Goal: Task Accomplishment & Management: Manage account settings

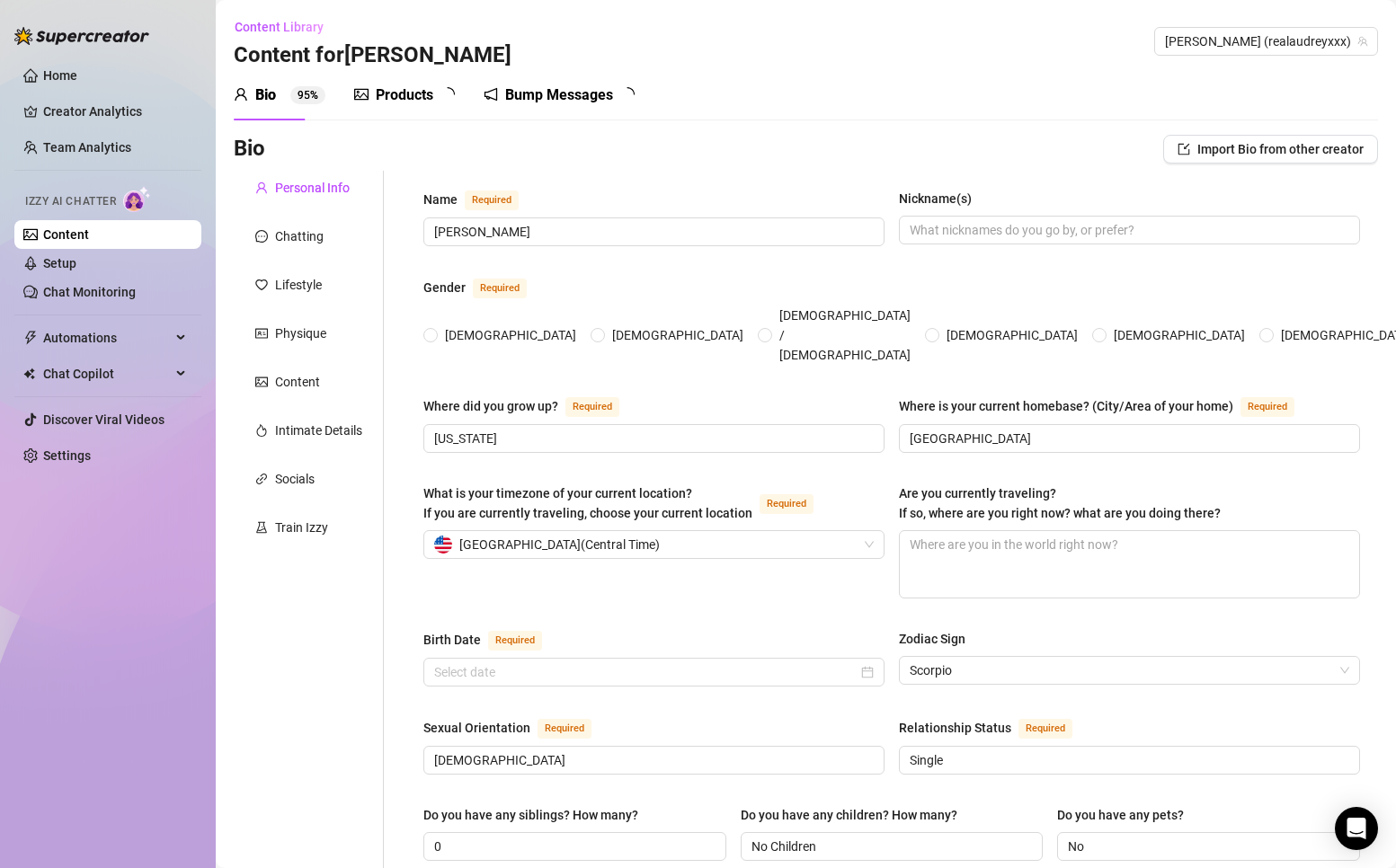
radio input "true"
type input "[DATE]"
click at [305, 387] on div "Content" at bounding box center [297, 382] width 45 height 20
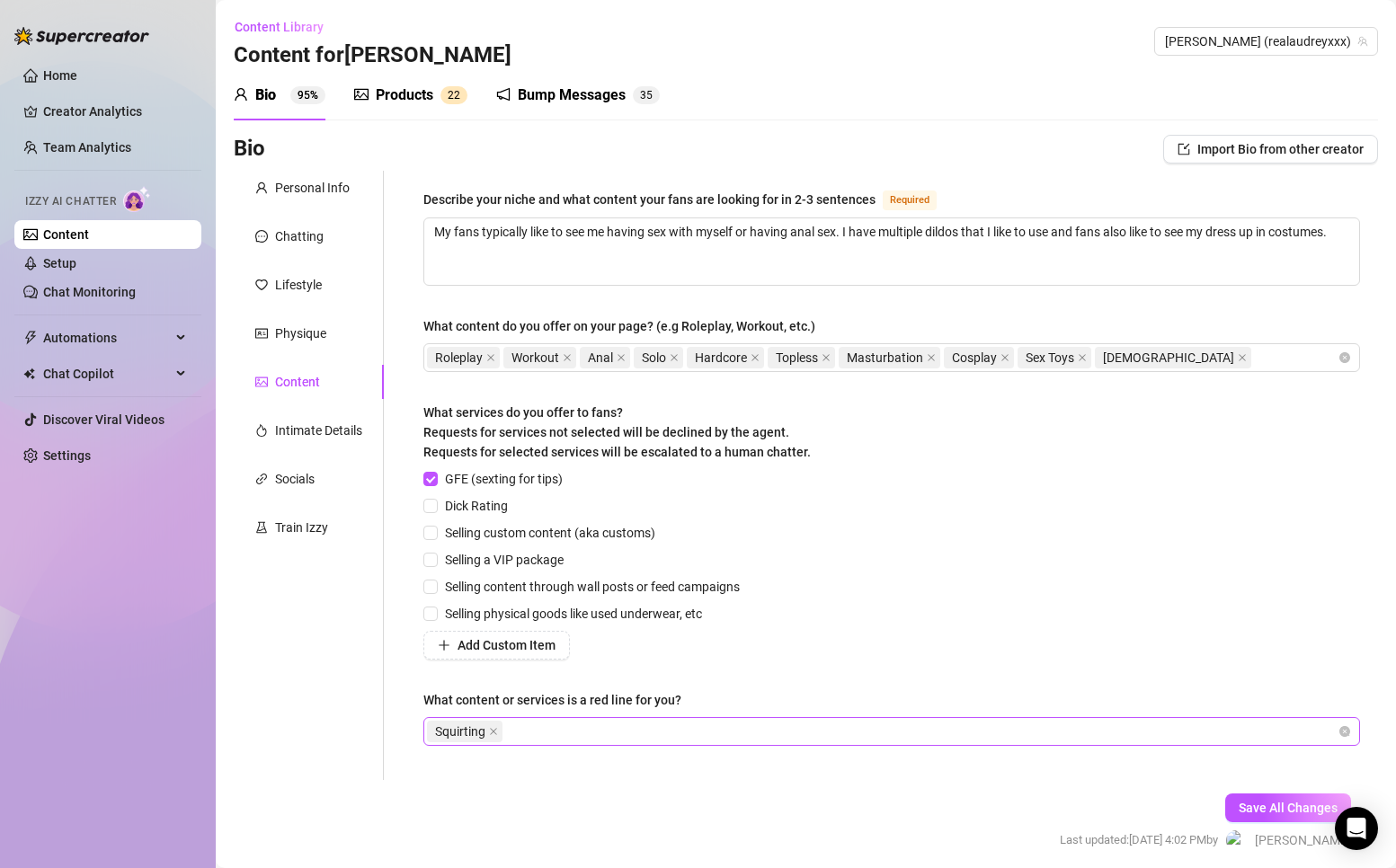
click at [541, 729] on div "Squirting" at bounding box center [882, 732] width 911 height 26
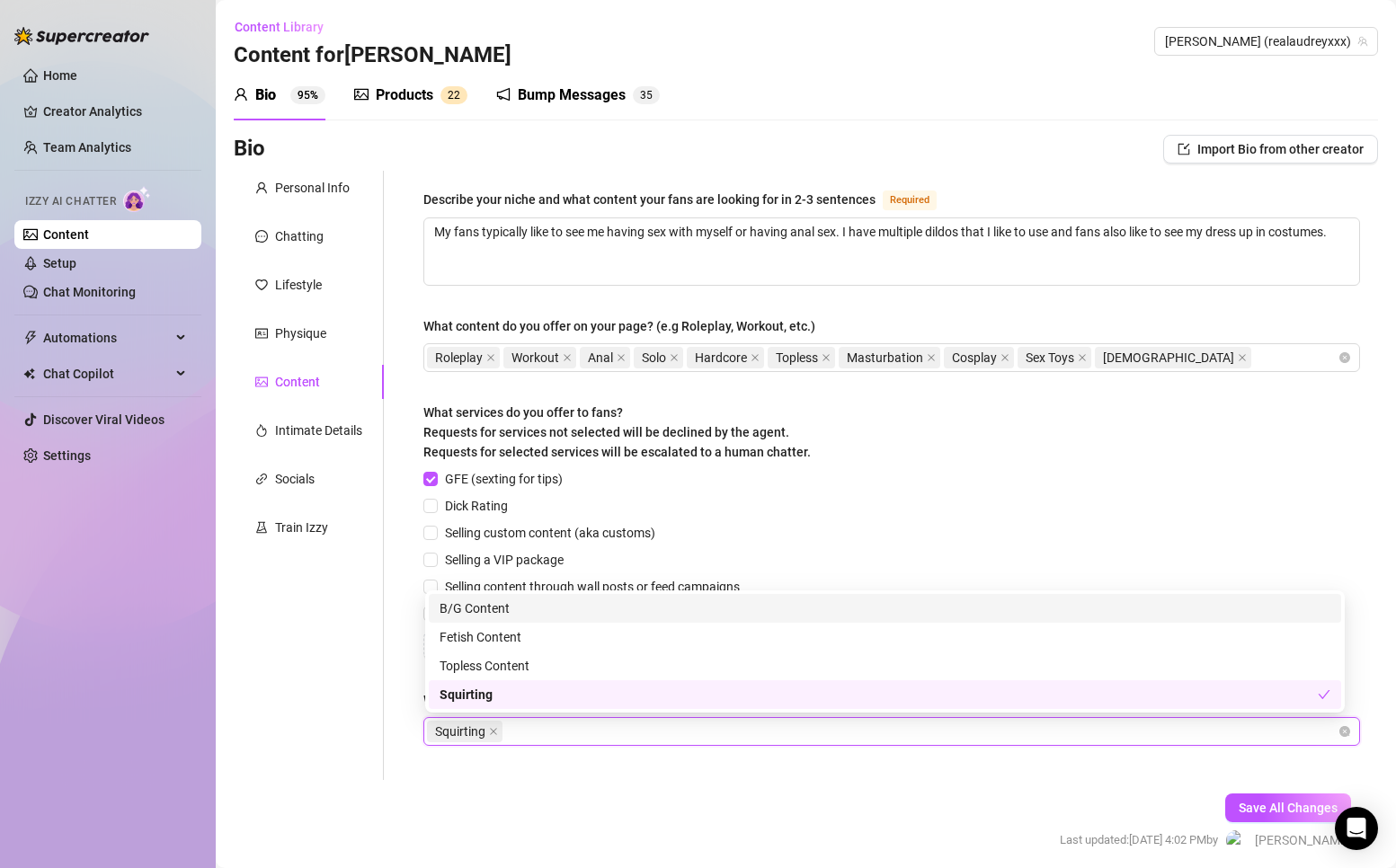
click at [540, 729] on div "Squirting" at bounding box center [882, 732] width 911 height 26
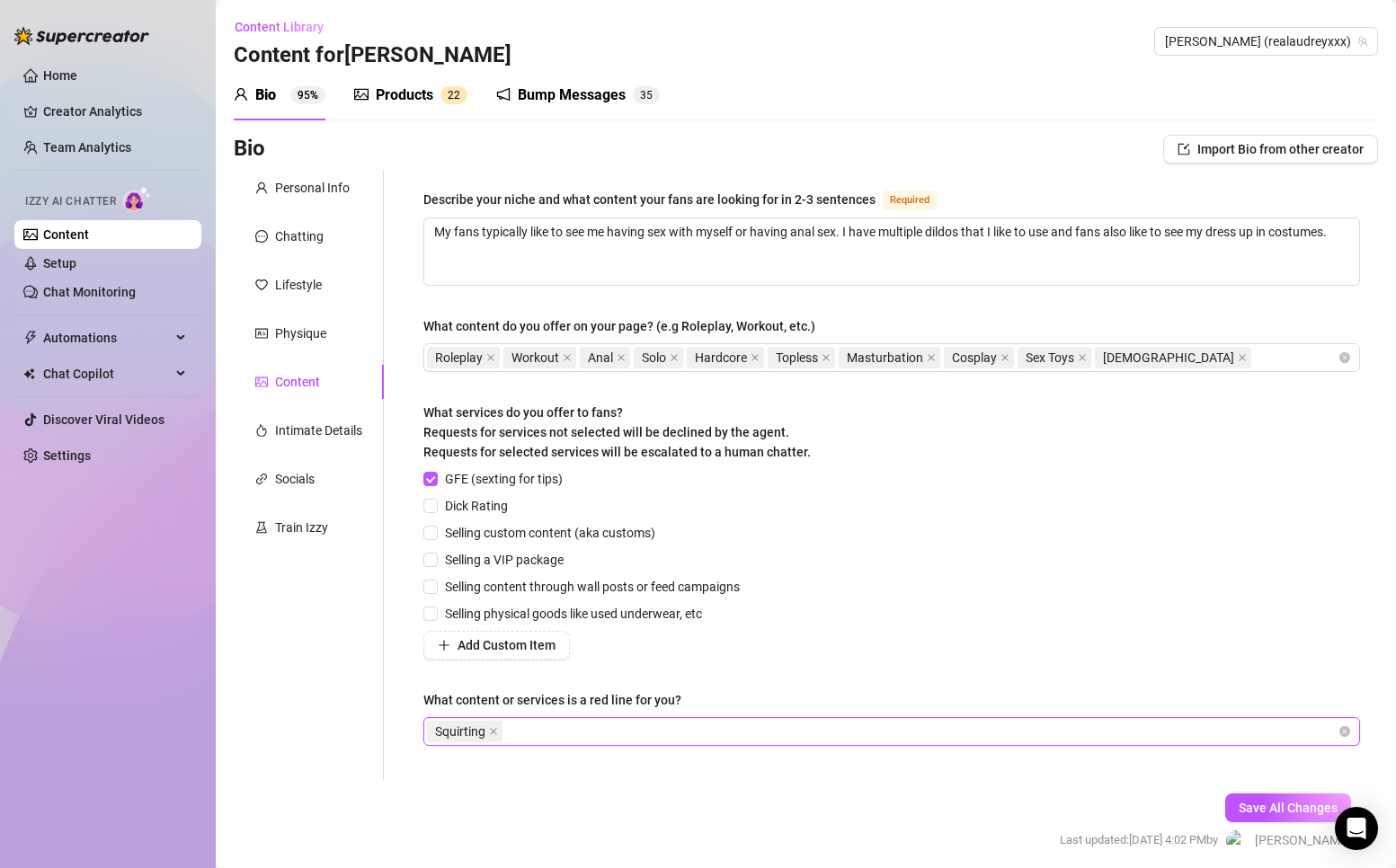
click at [508, 796] on form "Personal Info Chatting Lifestyle Physique Content Intimate Details Socials Trai…" at bounding box center [805, 527] width 1144 height 713
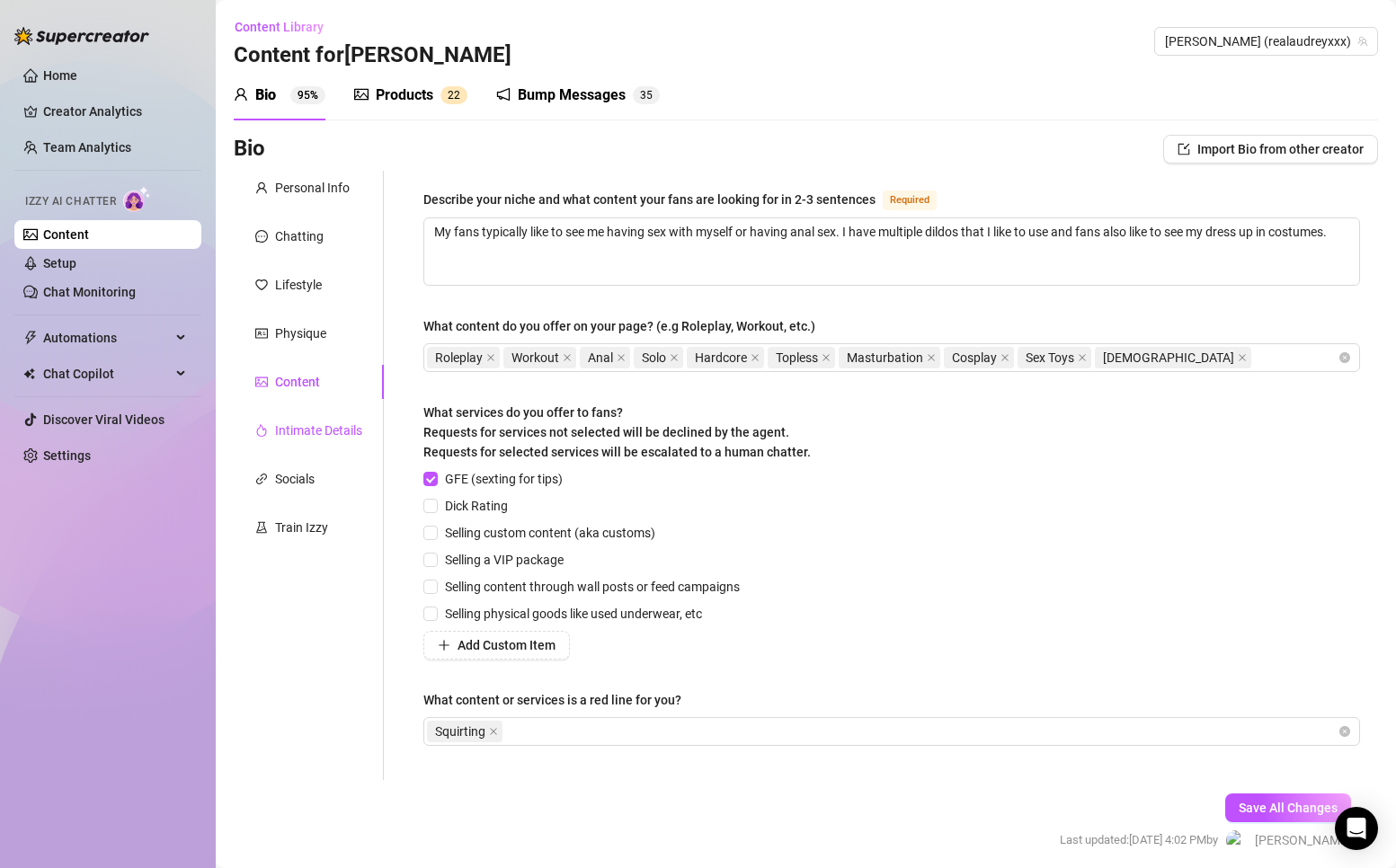
click at [326, 431] on div "Intimate Details" at bounding box center [319, 430] width 88 height 20
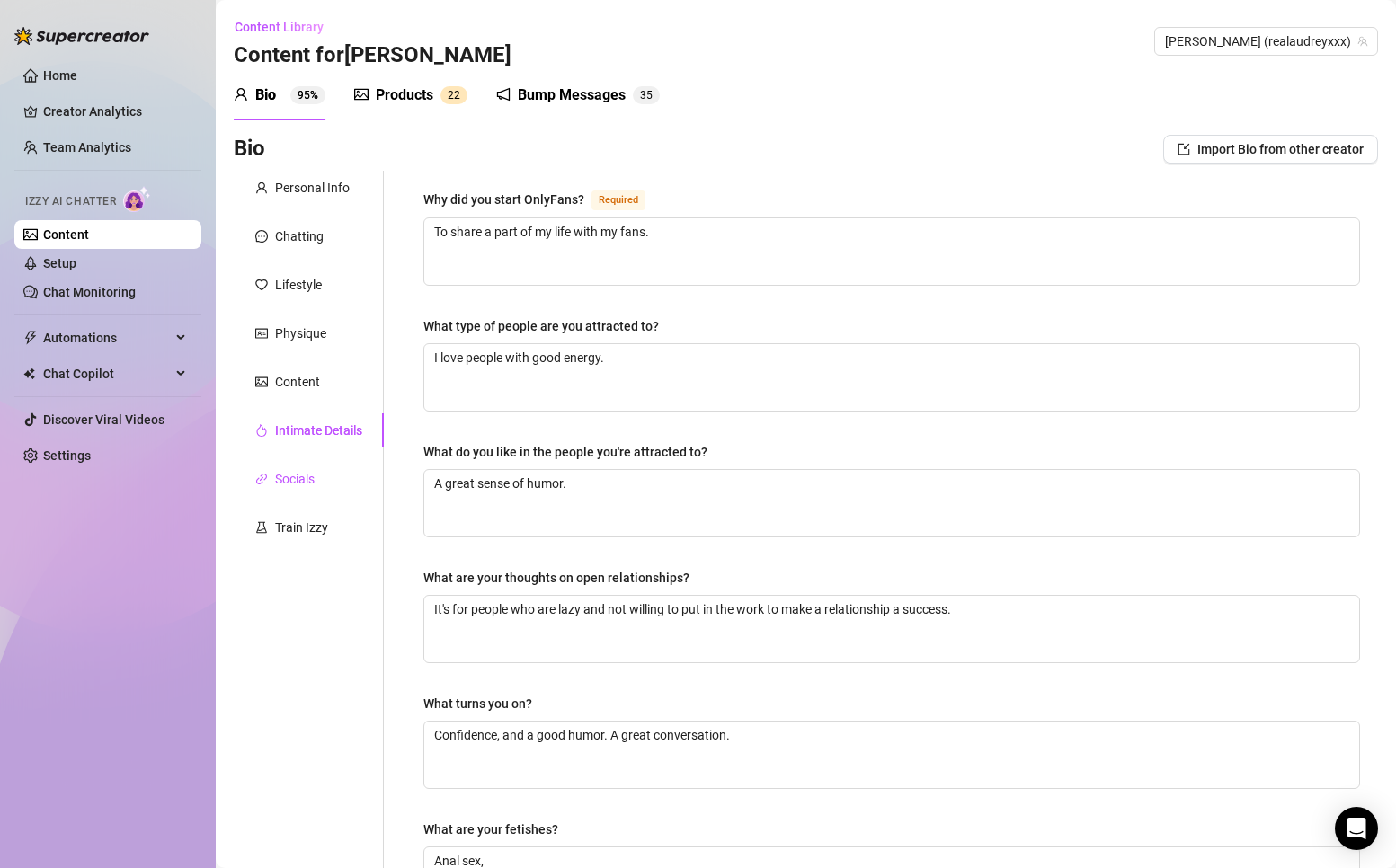
click at [299, 485] on div "Socials" at bounding box center [295, 480] width 39 height 20
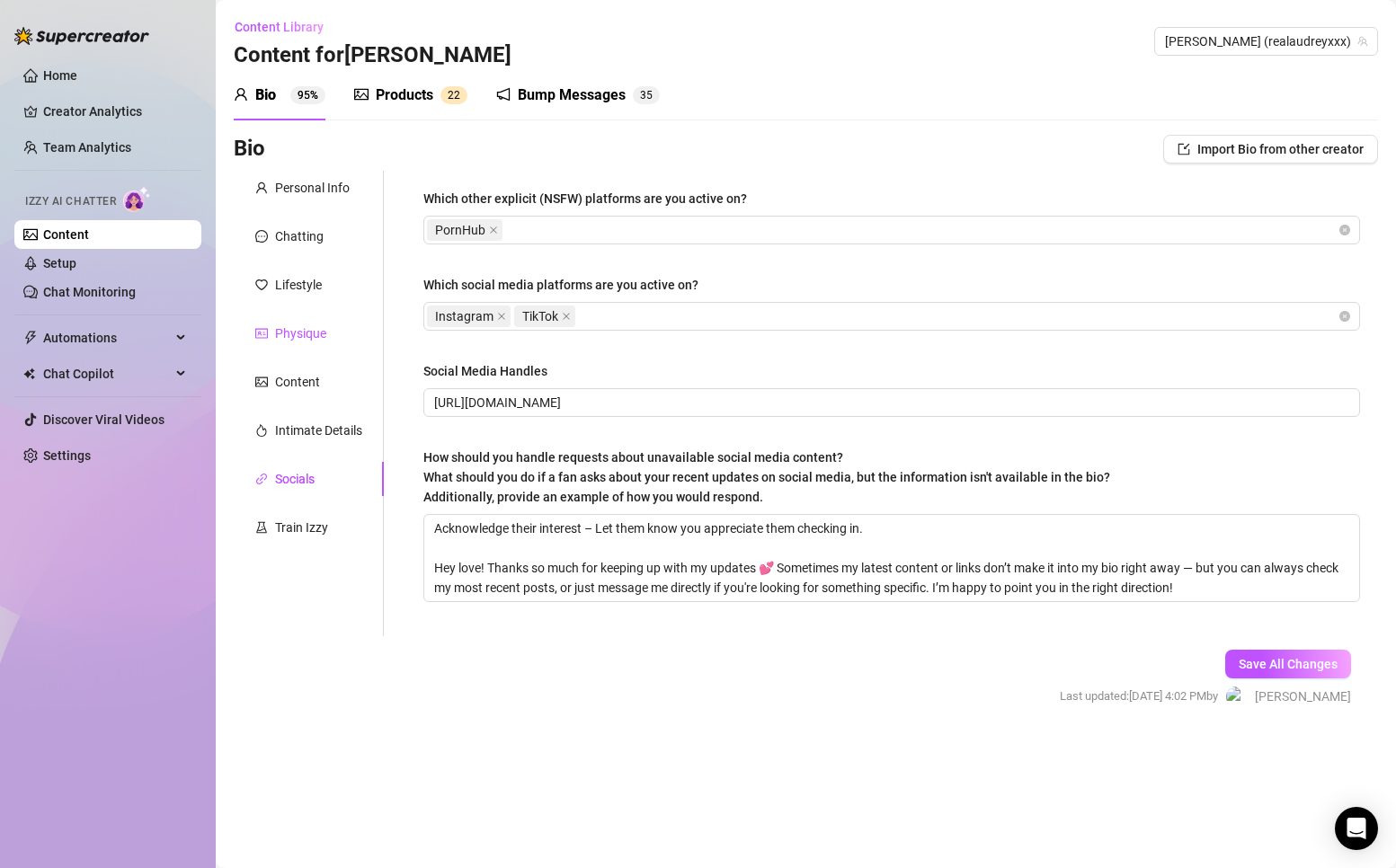
click at [289, 330] on div "Physique" at bounding box center [301, 334] width 51 height 20
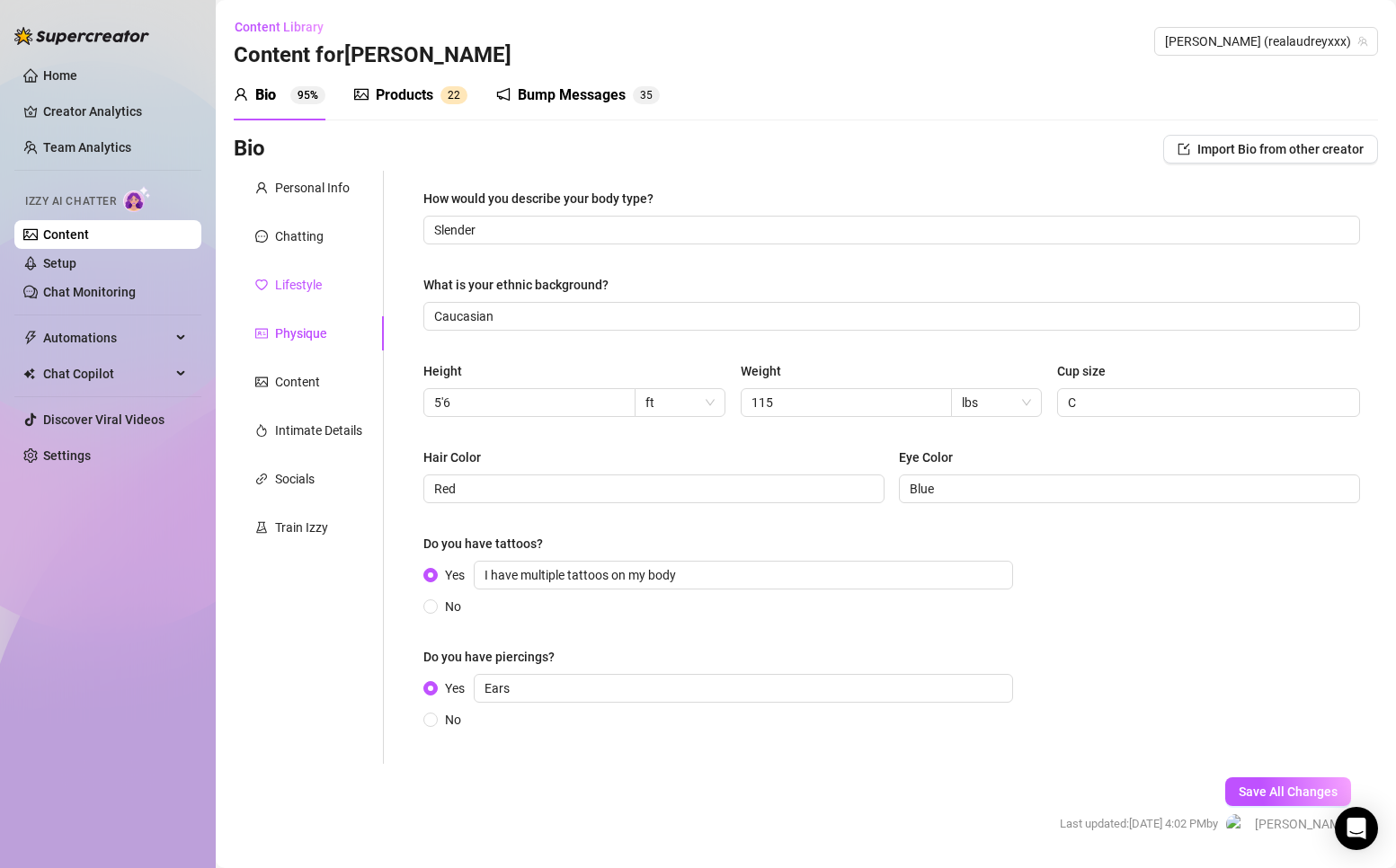
click at [295, 280] on div "Lifestyle" at bounding box center [298, 285] width 47 height 20
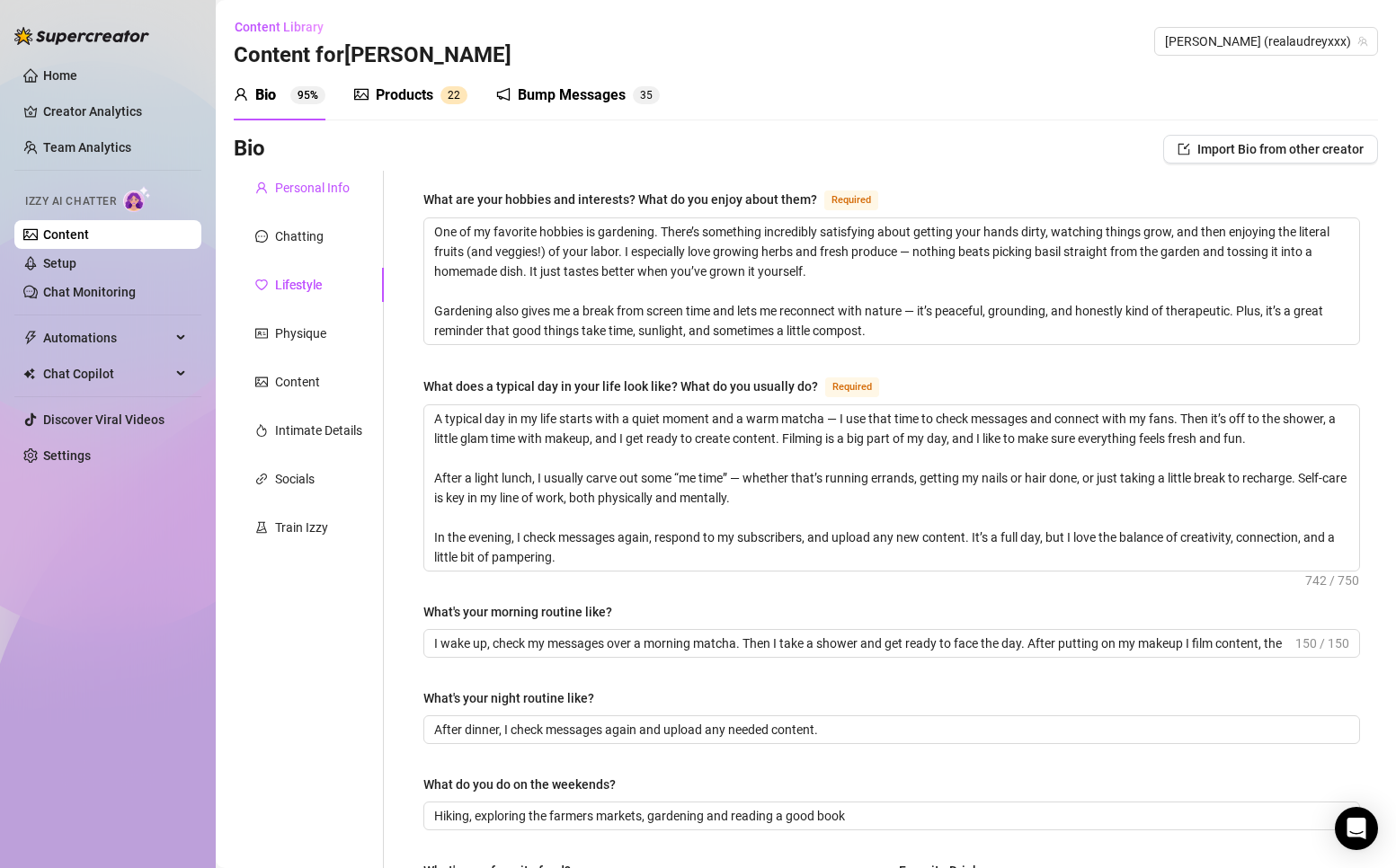
click at [289, 187] on div "Personal Info" at bounding box center [313, 188] width 75 height 20
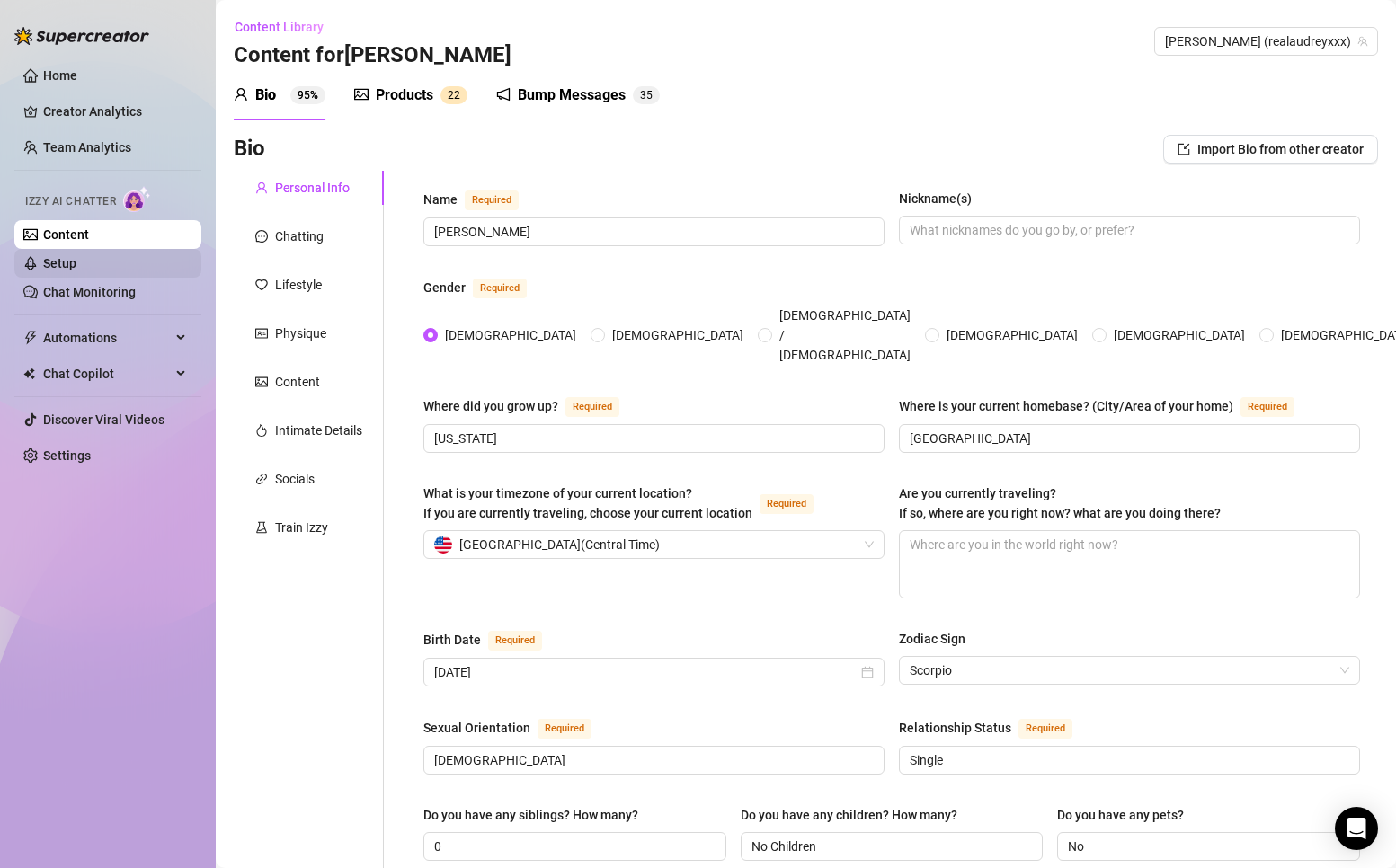
click at [77, 271] on link "Setup" at bounding box center [59, 264] width 33 height 15
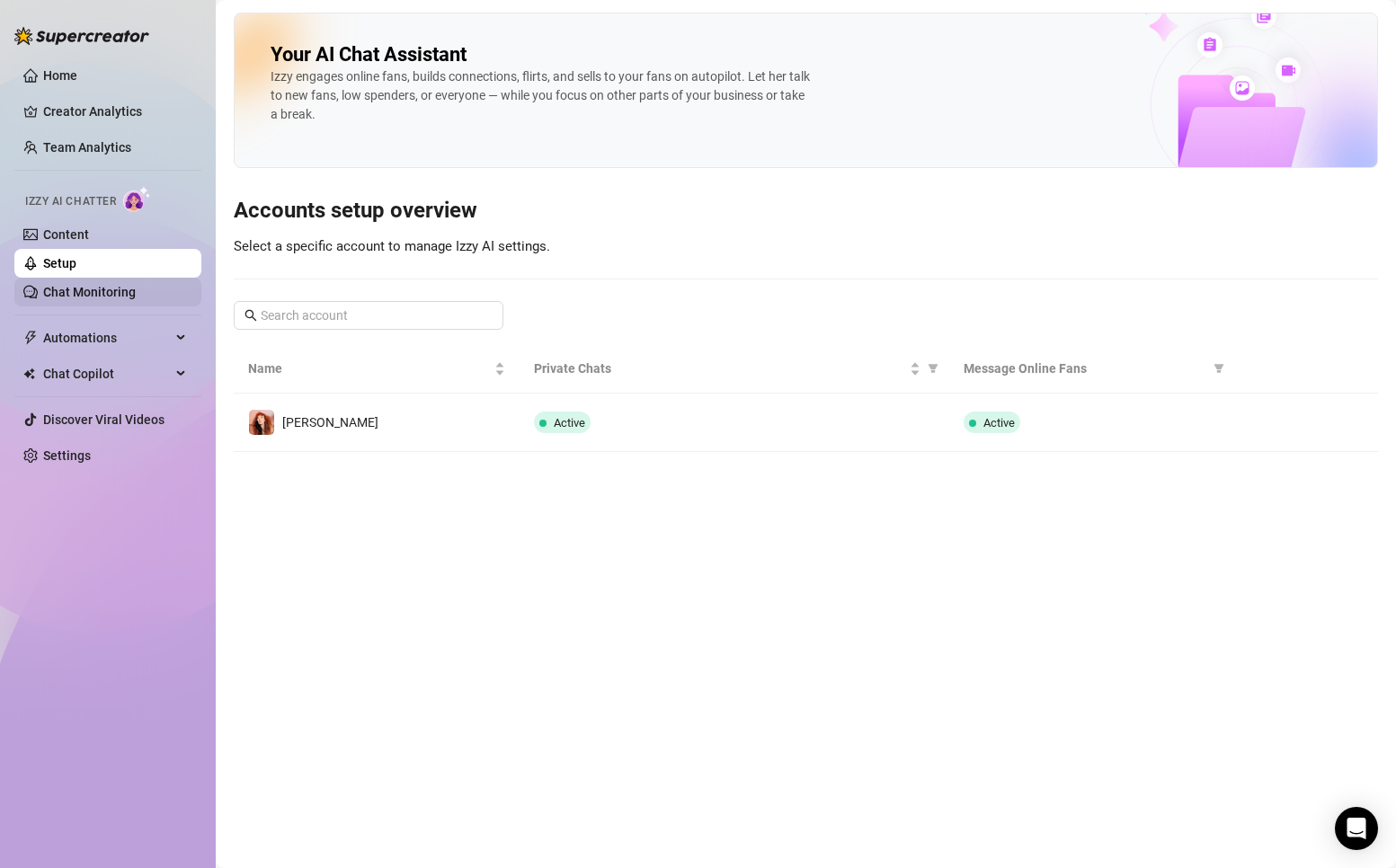
click at [73, 291] on link "Chat Monitoring" at bounding box center [89, 292] width 93 height 15
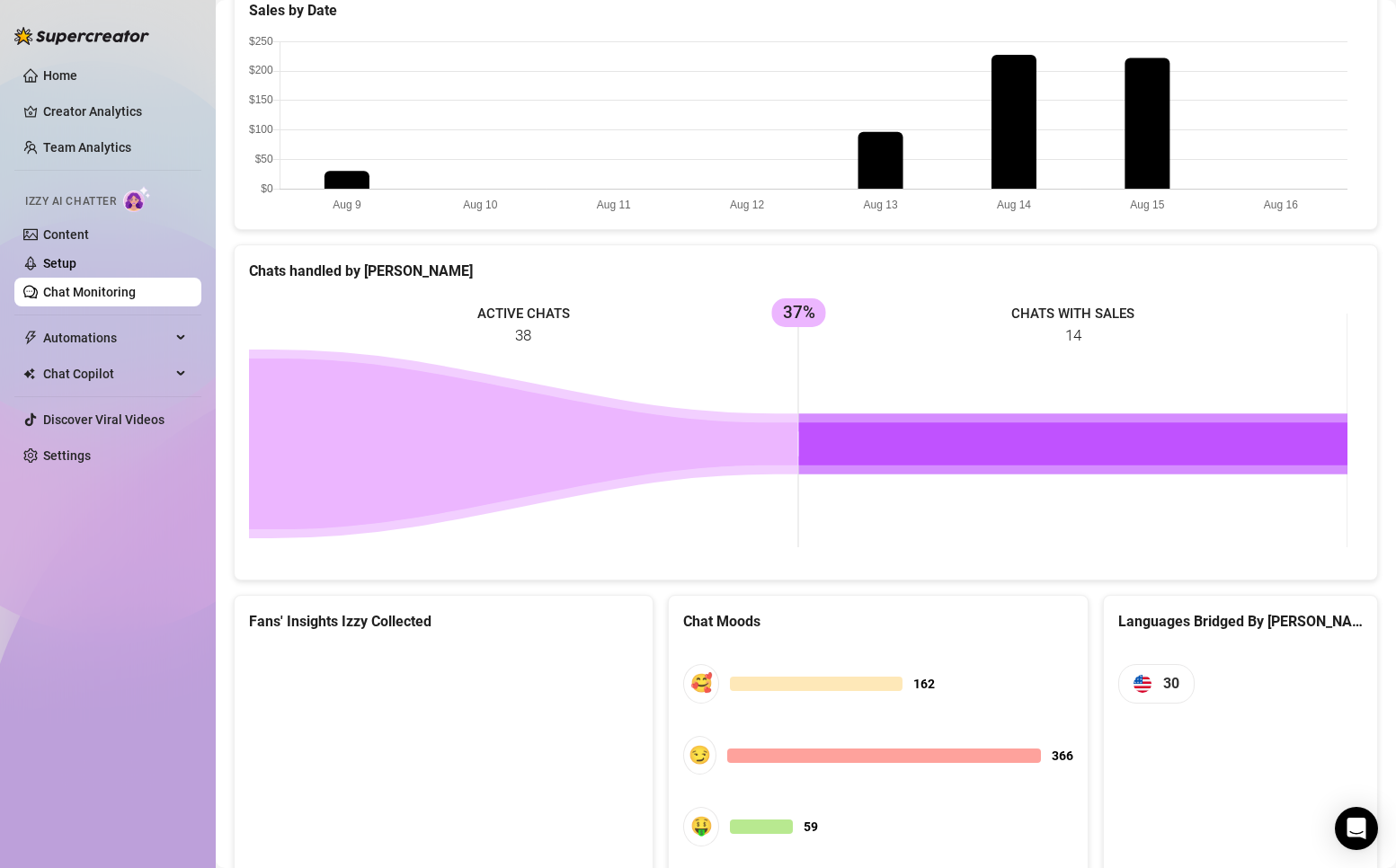
scroll to position [313, 0]
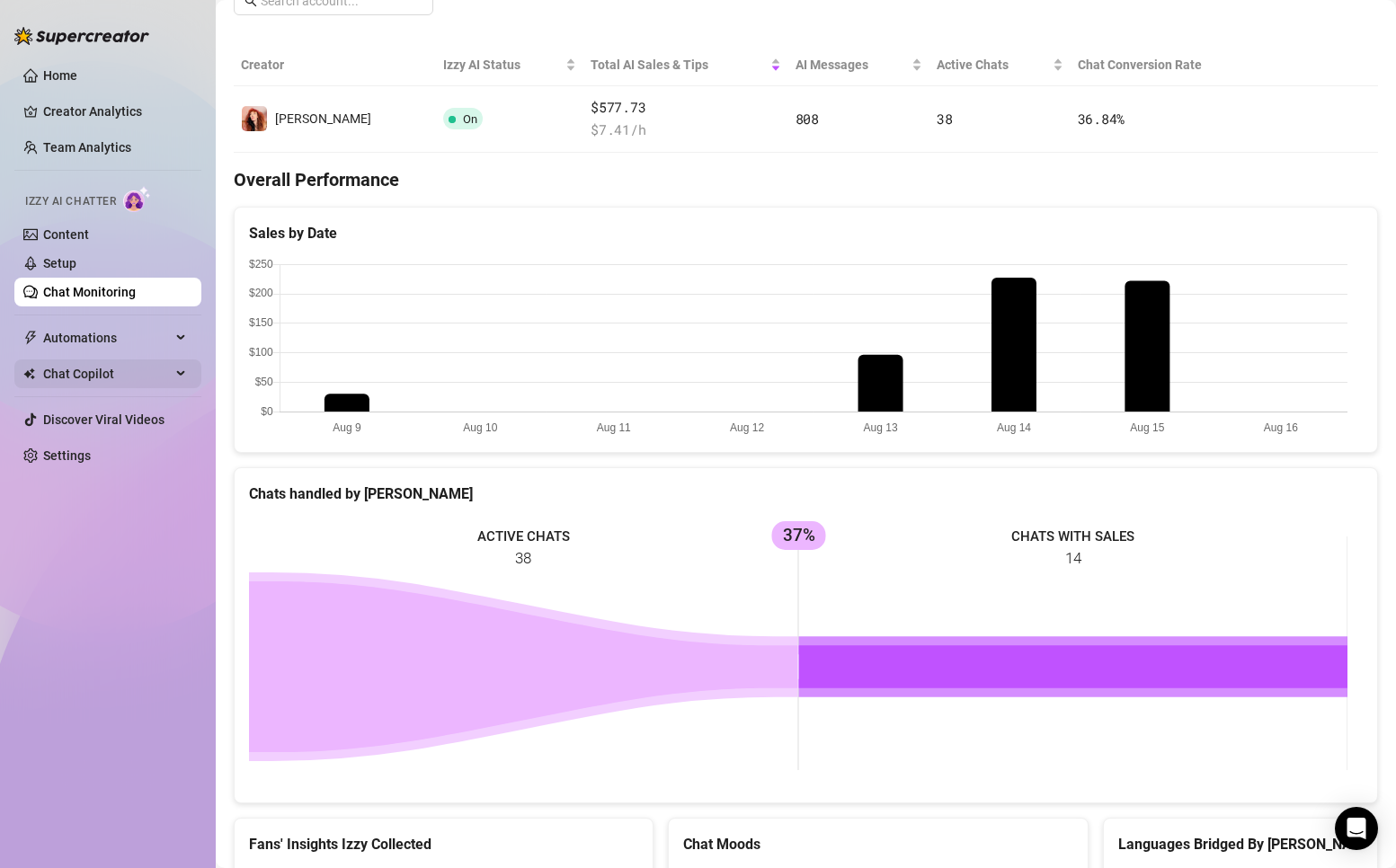
click at [115, 366] on span "Chat Copilot" at bounding box center [107, 374] width 128 height 29
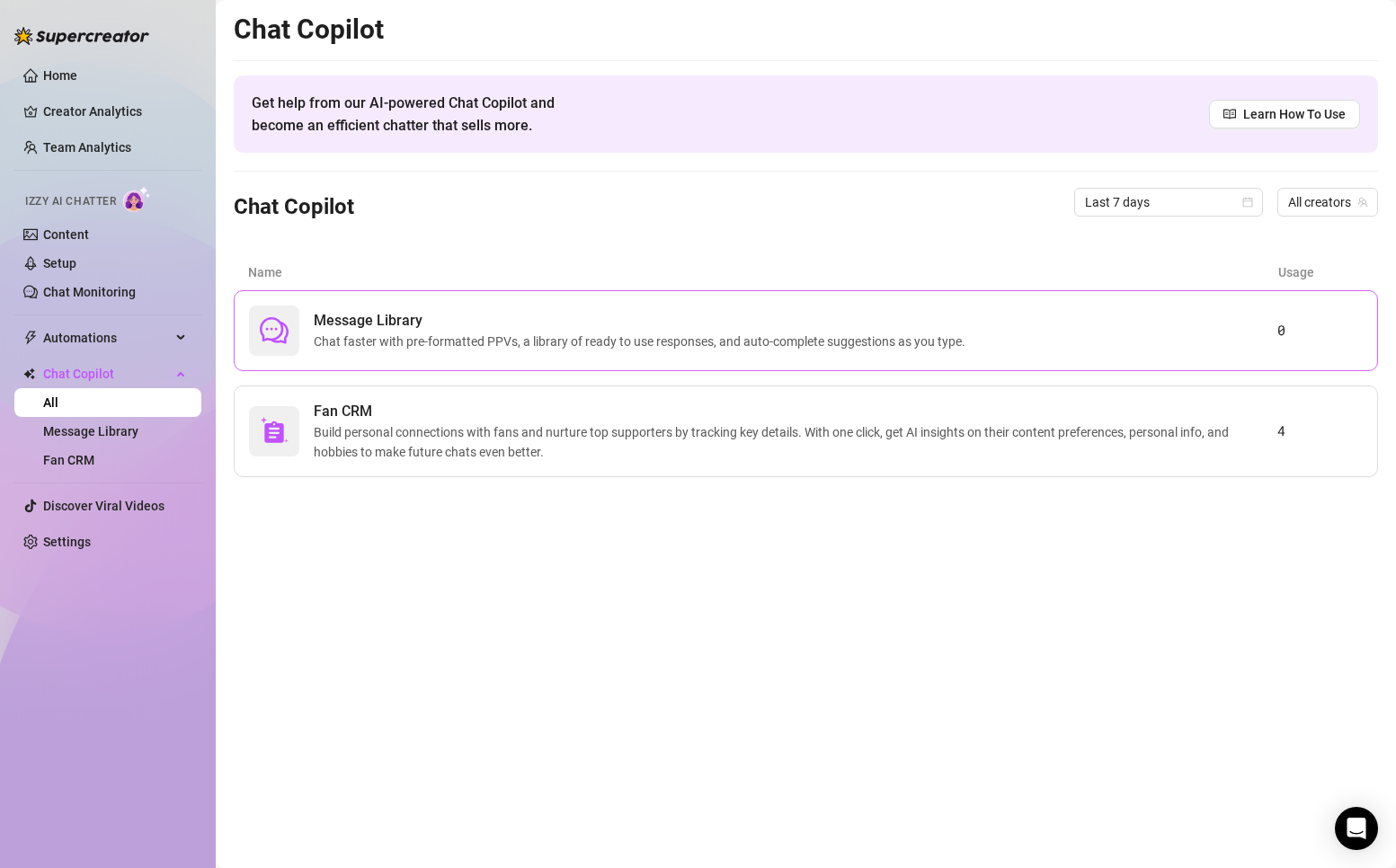
click at [583, 346] on span "Chat faster with pre-formatted PPVs, a library of ready to use responses, and a…" at bounding box center [643, 342] width 659 height 20
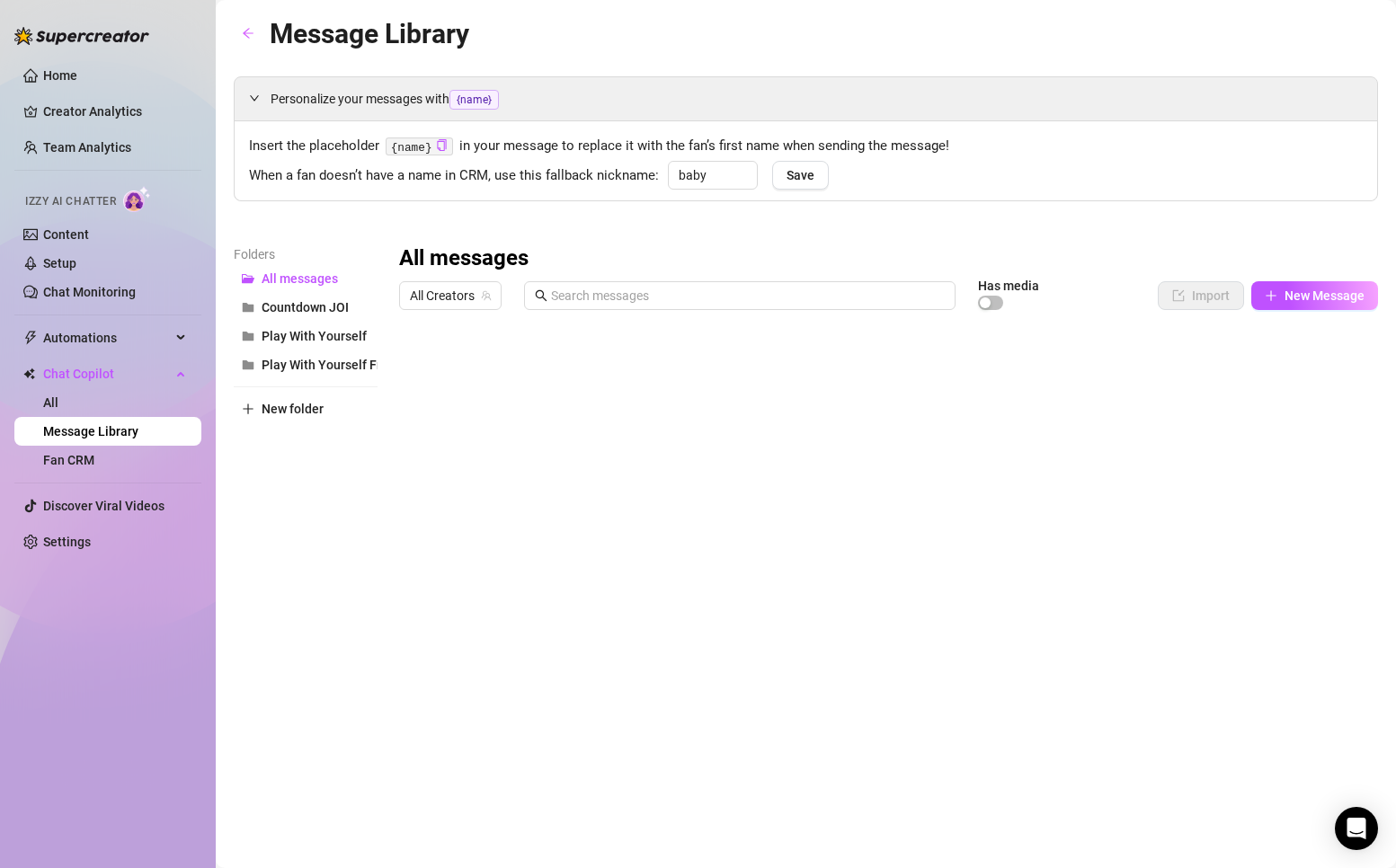
click at [577, 367] on div at bounding box center [889, 519] width 979 height 401
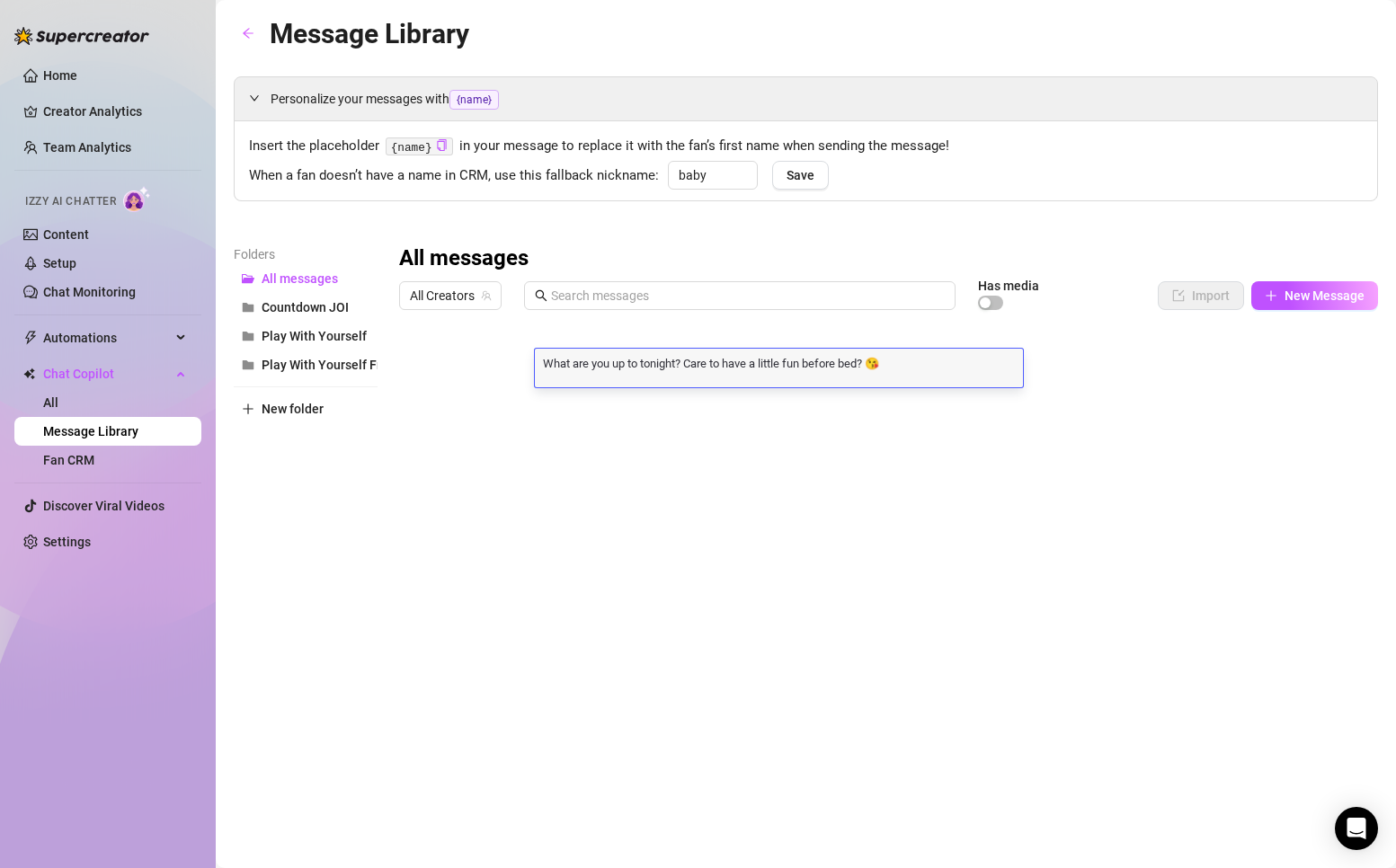
scroll to position [2, 0]
click at [577, 367] on textarea "What are you up to tonight? Care to have a little fun before bed? 😘" at bounding box center [779, 362] width 488 height 16
click at [347, 476] on div "Folders All messages Countdown JOI Play With Yourself Play With Yourself Free N…" at bounding box center [305, 481] width 144 height 475
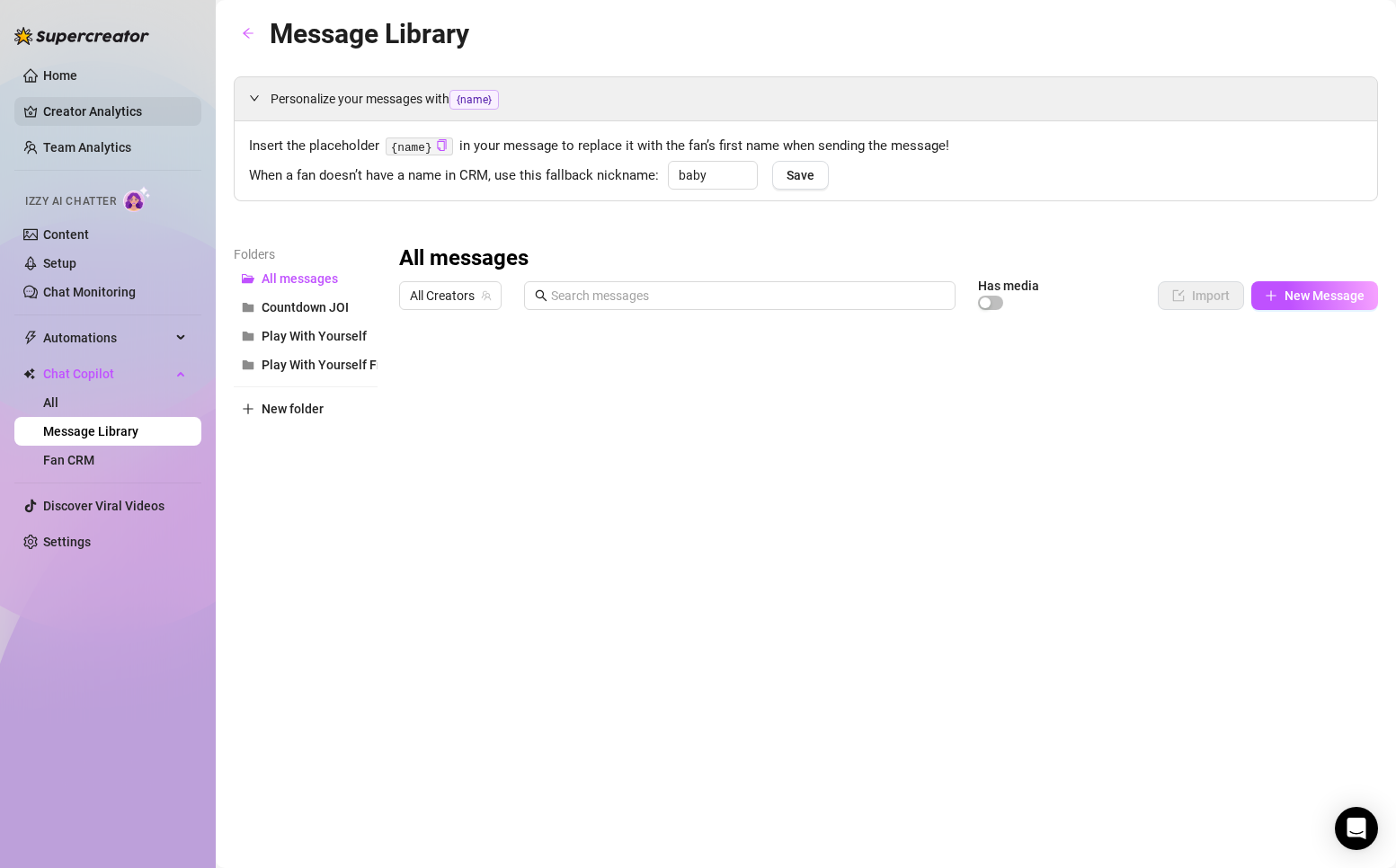
click at [65, 108] on link "Creator Analytics" at bounding box center [115, 111] width 144 height 29
